Goal: Task Accomplishment & Management: Complete application form

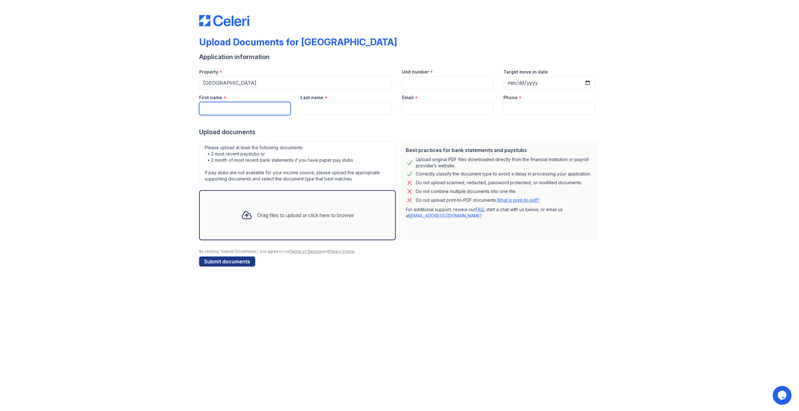
click at [229, 109] on input "First name" at bounding box center [244, 108] width 91 height 13
type input "Sandra"
click at [328, 112] on input "Last name" at bounding box center [345, 108] width 91 height 13
type input "Turner"
click at [435, 112] on input "Email" at bounding box center [447, 108] width 91 height 13
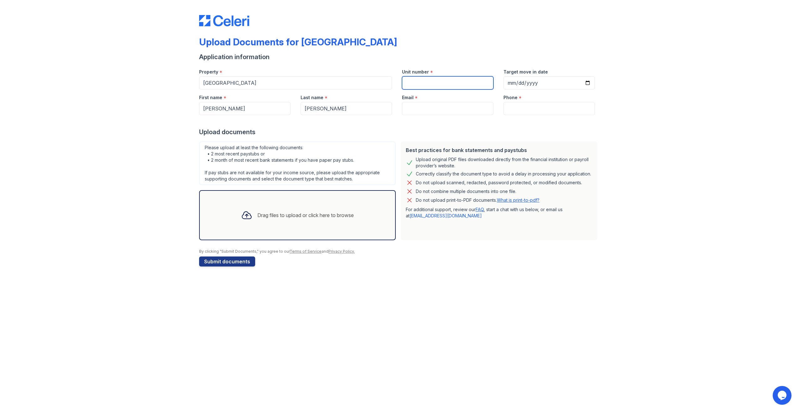
drag, startPoint x: 433, startPoint y: 81, endPoint x: 426, endPoint y: 82, distance: 7.3
click at [428, 82] on input "Unit number" at bounding box center [447, 82] width 91 height 13
type input "1143"
click at [587, 83] on input "Target move in date" at bounding box center [548, 82] width 91 height 13
type input "2025-10-01"
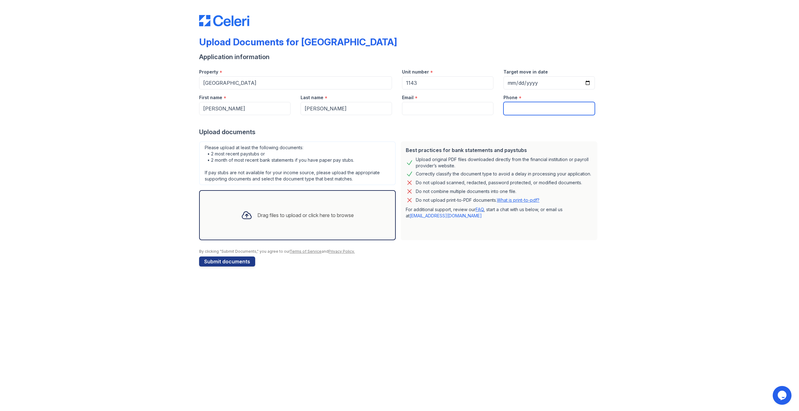
click at [531, 106] on input "Phone" at bounding box center [548, 108] width 91 height 13
paste input "(805) 550-4000"
type input "(805) 550-4000"
click at [425, 113] on input "Email" at bounding box center [447, 108] width 91 height 13
paste input "[EMAIL_ADDRESS][DOMAIN_NAME]"
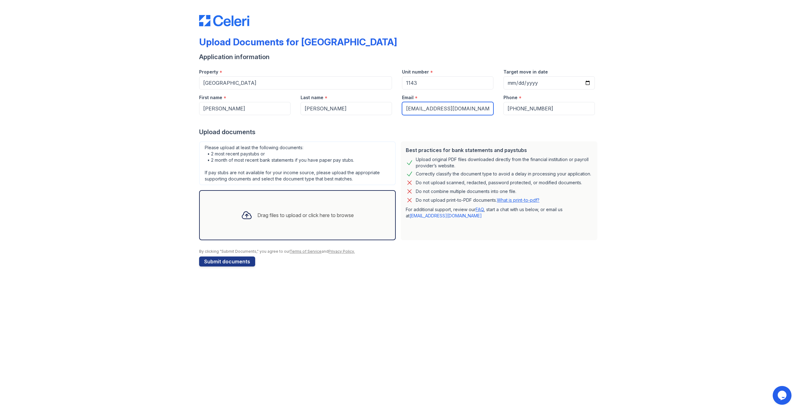
type input "[EMAIL_ADDRESS][DOMAIN_NAME]"
click at [349, 128] on div "Upload documents" at bounding box center [399, 132] width 401 height 9
click at [278, 217] on div "Drag files to upload or click here to browse" at bounding box center [305, 216] width 96 height 8
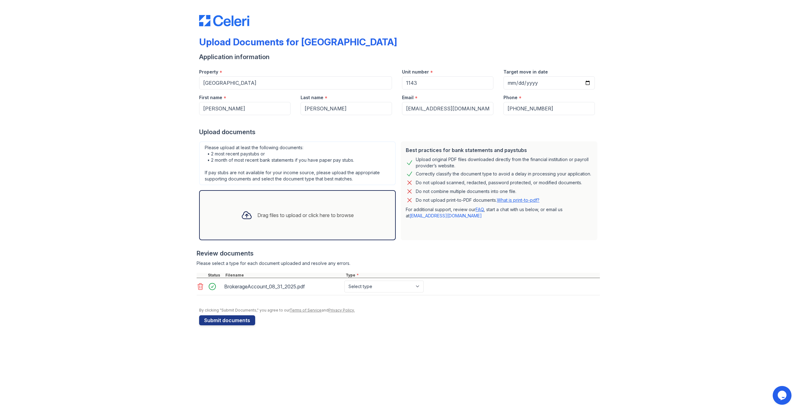
click at [247, 219] on icon at bounding box center [246, 215] width 11 height 11
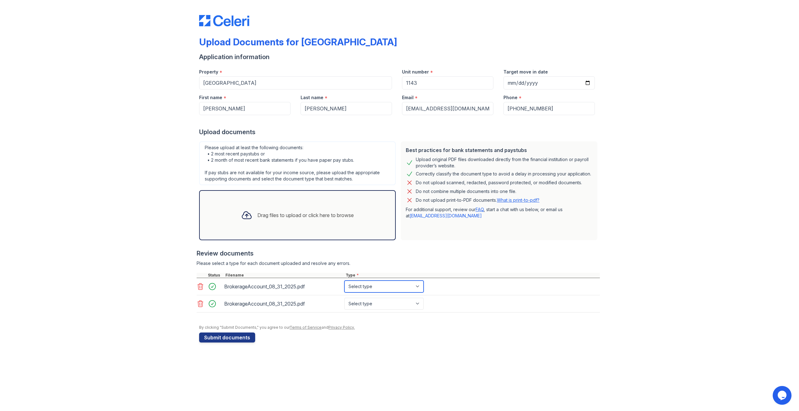
click at [386, 282] on select "Select type Paystub Bank Statement Offer Letter Tax Documents Benefit Award Let…" at bounding box center [383, 287] width 79 height 12
select select "bank_statement"
click at [344, 281] on select "Select type Paystub Bank Statement Offer Letter Tax Documents Benefit Award Let…" at bounding box center [383, 287] width 79 height 12
click at [374, 303] on select "Select type Paystub Bank Statement Offer Letter Tax Documents Benefit Award Let…" at bounding box center [383, 304] width 79 height 12
select select "bank_statement"
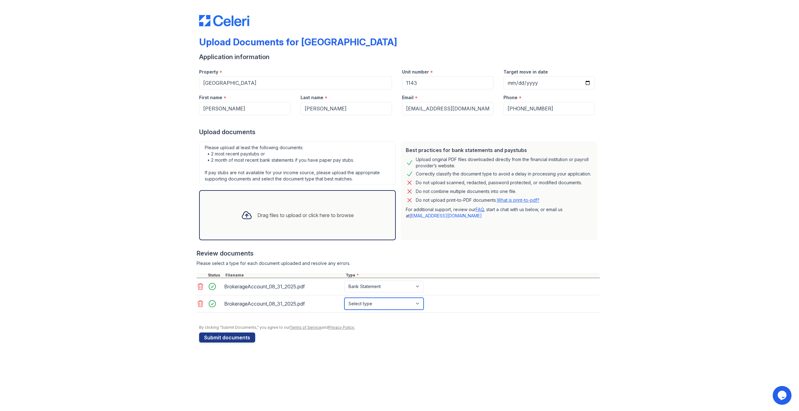
click at [344, 298] on select "Select type Paystub Bank Statement Offer Letter Tax Documents Benefit Award Let…" at bounding box center [383, 304] width 79 height 12
click at [302, 349] on div "Upload Documents for Copper Creek Application information Property * Copper Cre…" at bounding box center [399, 177] width 779 height 355
click at [326, 217] on div "Drag files to upload or click here to browse" at bounding box center [305, 216] width 96 height 8
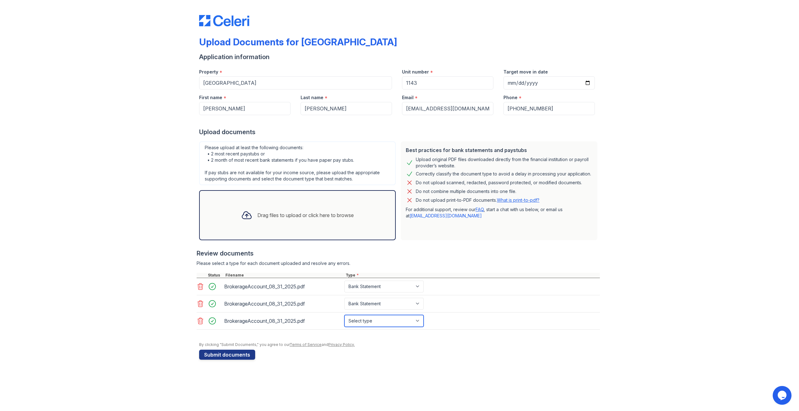
click at [386, 320] on select "Select type Paystub Bank Statement Offer Letter Tax Documents Benefit Award Let…" at bounding box center [383, 321] width 79 height 12
select select "bank_statement"
click at [344, 315] on select "Select type Paystub Bank Statement Offer Letter Tax Documents Benefit Award Let…" at bounding box center [383, 321] width 79 height 12
click at [224, 354] on button "Submit documents" at bounding box center [227, 355] width 56 height 10
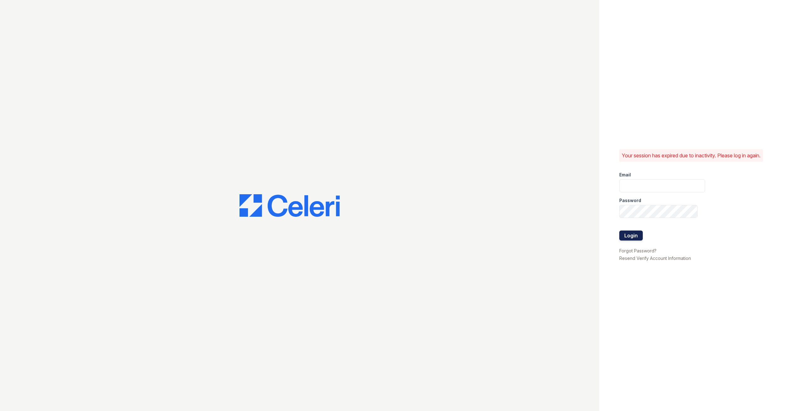
type input "esmeraldavaldivia@spmlv.com"
click at [627, 237] on button "Login" at bounding box center [630, 236] width 23 height 10
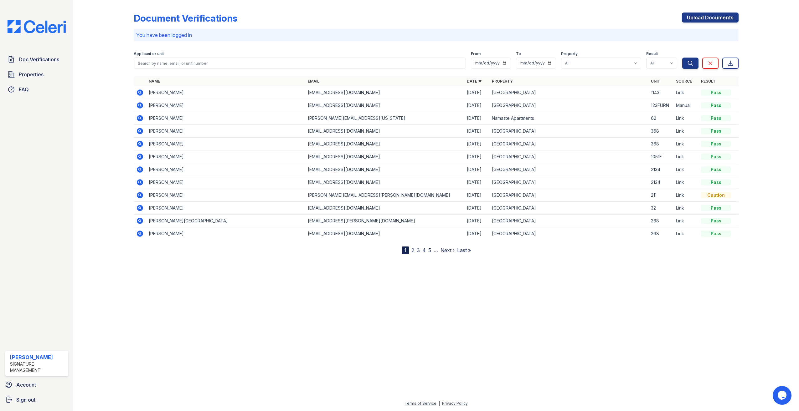
click at [140, 93] on icon at bounding box center [140, 92] width 2 height 2
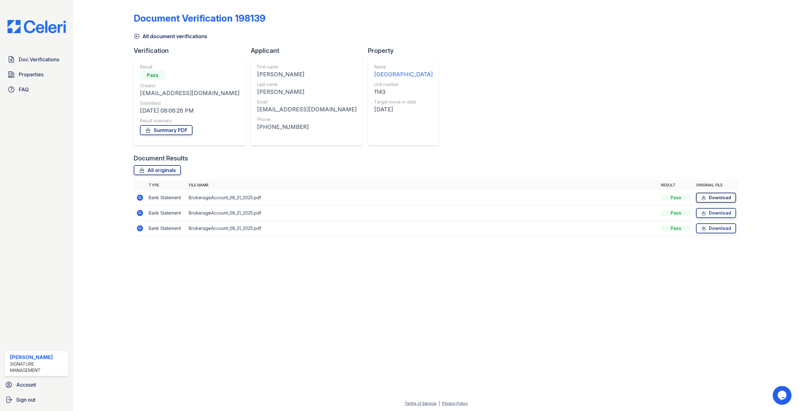
click at [717, 198] on link "Download" at bounding box center [716, 198] width 40 height 10
click at [182, 131] on link "Summary PDF" at bounding box center [166, 130] width 53 height 10
